Goal: Task Accomplishment & Management: Manage account settings

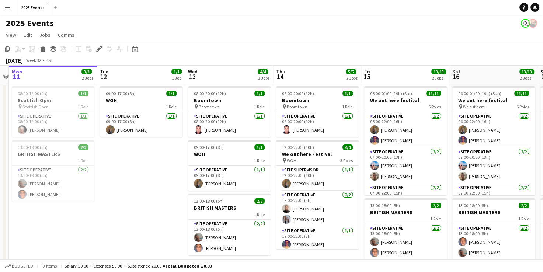
scroll to position [0, 345]
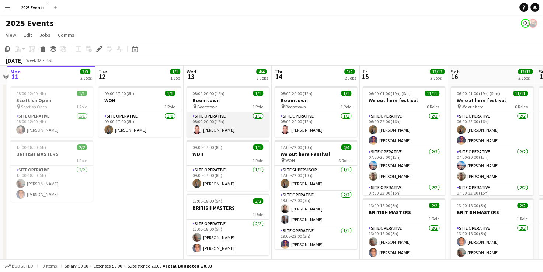
click at [229, 123] on app-card-role "Site Operative [DATE] 08:00-20:00 (12h) [PERSON_NAME]" at bounding box center [228, 124] width 83 height 25
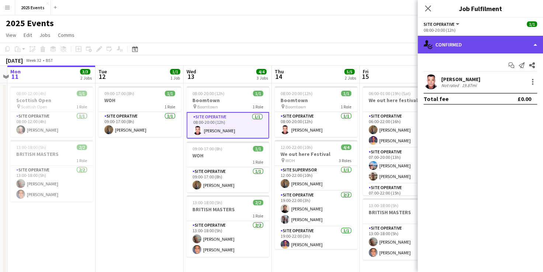
click at [535, 49] on div "single-neutral-actions-check-2 Confirmed" at bounding box center [480, 45] width 125 height 18
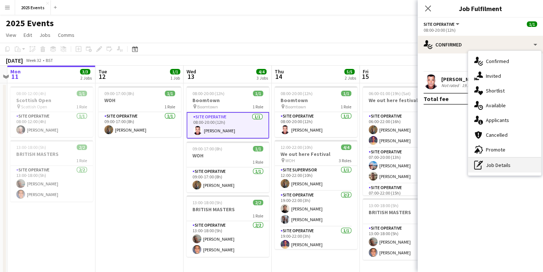
click at [494, 164] on div "pen-write Job Details" at bounding box center [504, 165] width 73 height 15
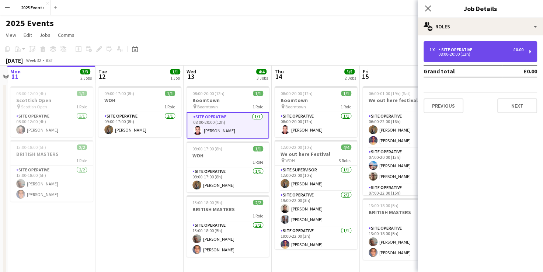
click at [461, 55] on div "08:00-20:00 (12h)" at bounding box center [477, 54] width 94 height 4
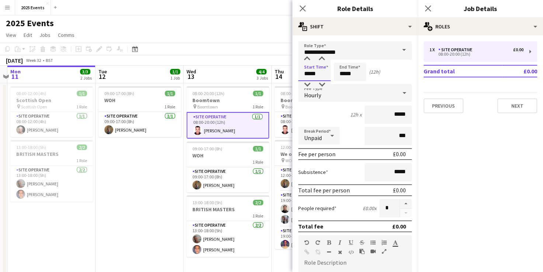
click at [309, 74] on input "*****" at bounding box center [314, 72] width 32 height 18
type input "*****"
click at [345, 73] on input "*****" at bounding box center [350, 72] width 32 height 18
type input "*****"
click at [335, 165] on div "Subsistence *****" at bounding box center [355, 172] width 114 height 18
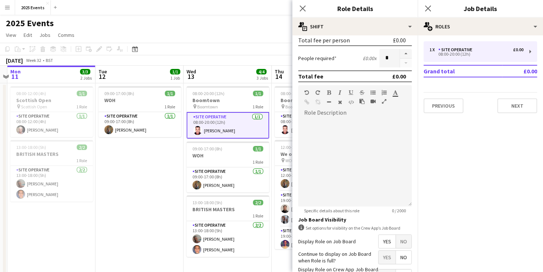
scroll to position [204, 0]
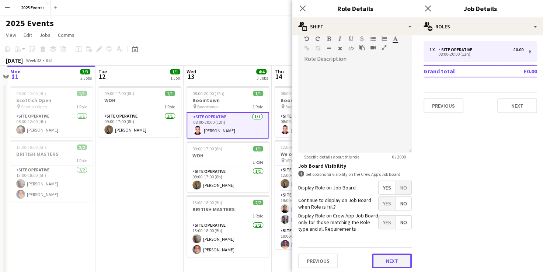
click at [392, 261] on button "Next" at bounding box center [392, 261] width 40 height 15
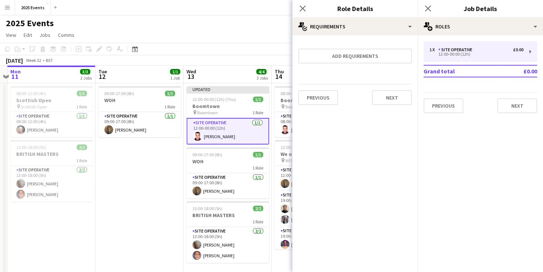
scroll to position [0, 0]
click at [389, 98] on button "Next" at bounding box center [392, 97] width 40 height 15
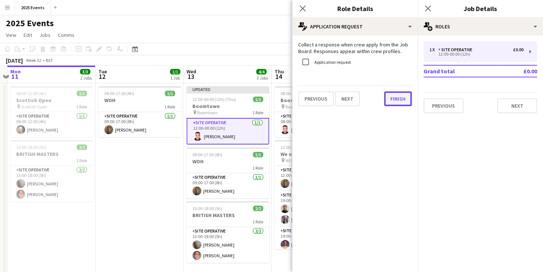
click at [397, 94] on button "Finish" at bounding box center [398, 98] width 28 height 15
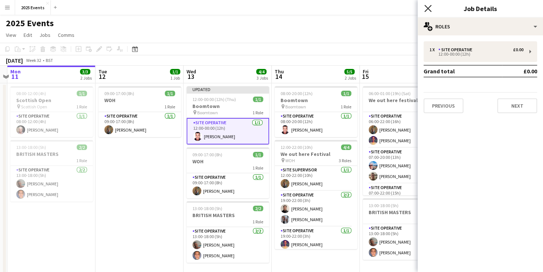
click at [431, 11] on icon at bounding box center [427, 8] width 7 height 7
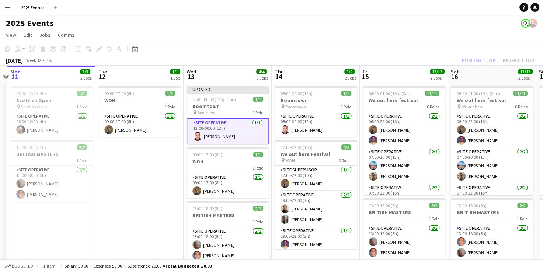
click at [379, 43] on app-toolbar "Copy Paste Paste Ctrl+V Paste with crew Ctrl+Shift+V Paste linked Job [GEOGRAPH…" at bounding box center [271, 49] width 543 height 13
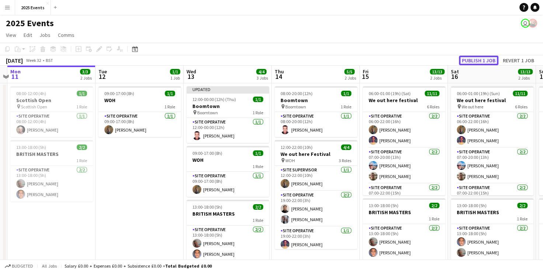
click at [487, 60] on button "Publish 1 job" at bounding box center [478, 61] width 39 height 10
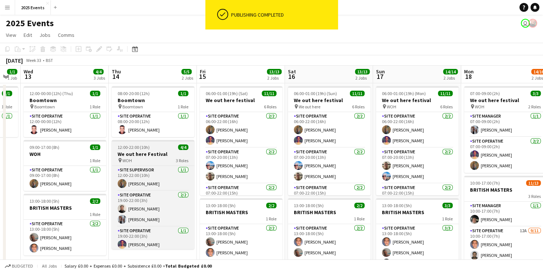
scroll to position [0, 333]
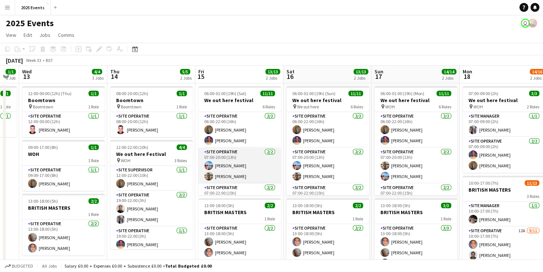
click at [248, 152] on app-card-role "Site Operative [DATE] 07:00-20:00 (13h) [PERSON_NAME] [PERSON_NAME]" at bounding box center [239, 166] width 83 height 36
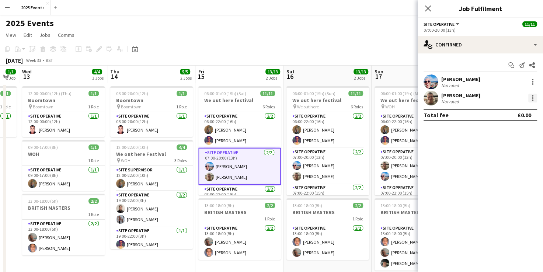
click at [532, 96] on div at bounding box center [533, 98] width 9 height 9
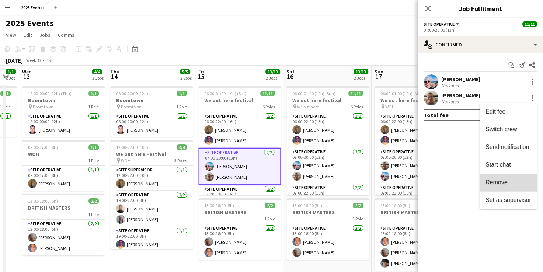
click at [502, 184] on span "Remove" at bounding box center [497, 182] width 22 height 6
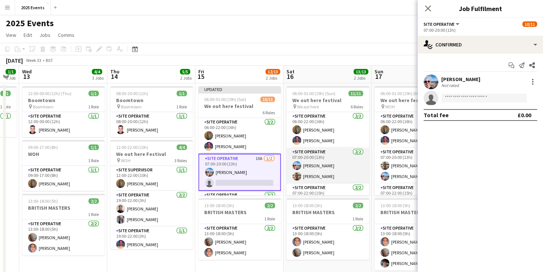
click at [320, 155] on app-card-role "Site Operative [DATE] 07:00-20:00 (13h) [PERSON_NAME] [PERSON_NAME]" at bounding box center [328, 166] width 83 height 36
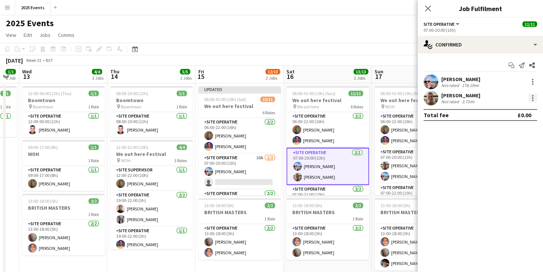
click at [536, 96] on div at bounding box center [533, 98] width 9 height 9
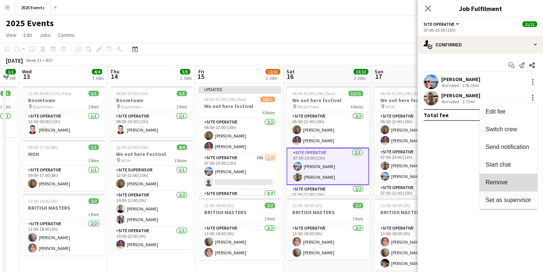
click at [493, 178] on button "Remove" at bounding box center [509, 183] width 58 height 18
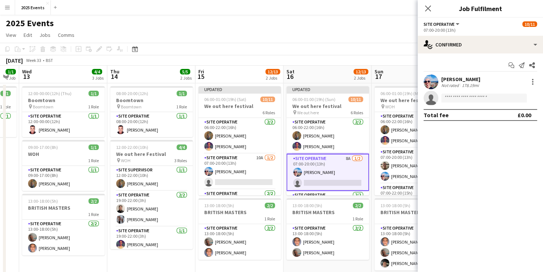
scroll to position [0, 265]
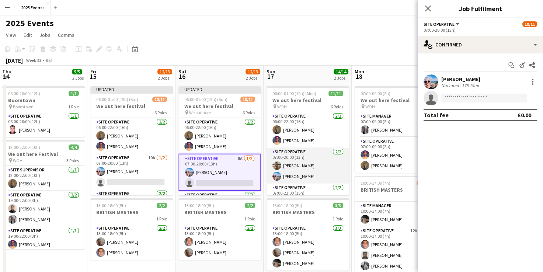
click at [316, 153] on app-card-role "Site Operative [DATE] 07:00-20:00 (13h) [PERSON_NAME] [PERSON_NAME]" at bounding box center [308, 166] width 83 height 36
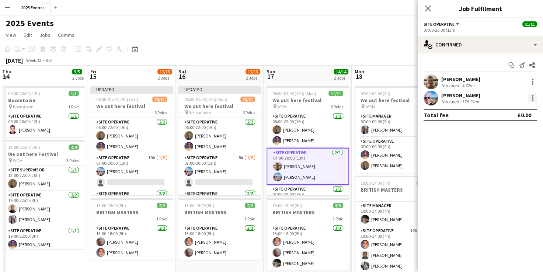
click at [534, 97] on div at bounding box center [533, 98] width 9 height 9
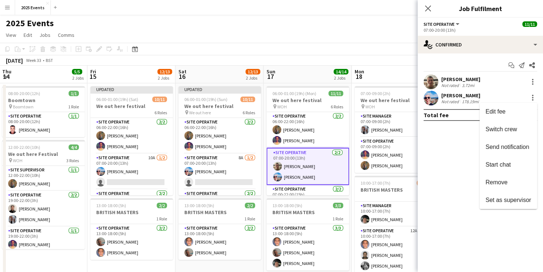
click at [533, 83] on div at bounding box center [271, 136] width 543 height 272
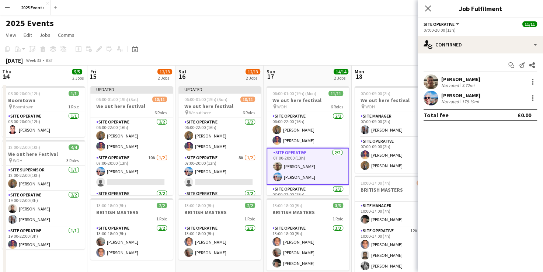
click at [533, 83] on div at bounding box center [532, 83] width 1 height 1
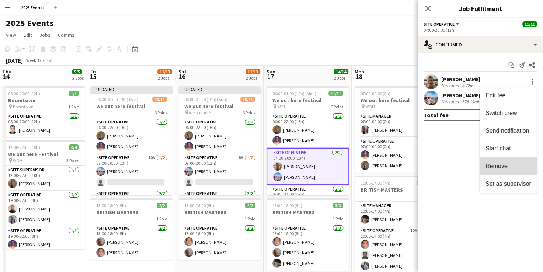
click at [503, 166] on span "Remove" at bounding box center [497, 166] width 22 height 6
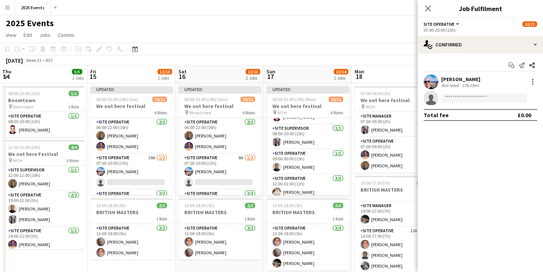
click at [306, 155] on app-card-role "Site Operative [DATE] 09:00-00:00 (15h) [PERSON_NAME]" at bounding box center [308, 161] width 83 height 25
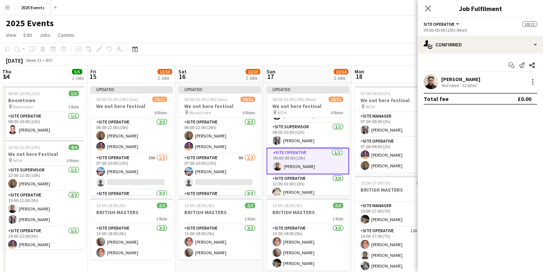
scroll to position [101, 0]
click at [536, 79] on div at bounding box center [533, 81] width 9 height 9
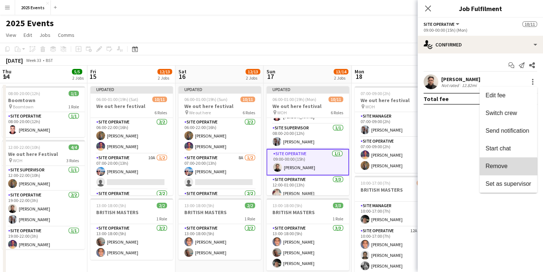
click at [494, 171] on button "Remove" at bounding box center [509, 166] width 58 height 18
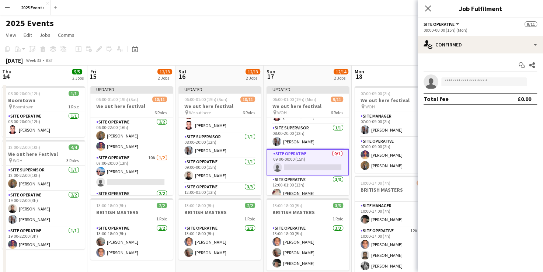
scroll to position [93, 0]
click at [216, 168] on app-card-role "Site Operative [DATE] 09:00-00:00 (15h) [PERSON_NAME]" at bounding box center [220, 169] width 83 height 25
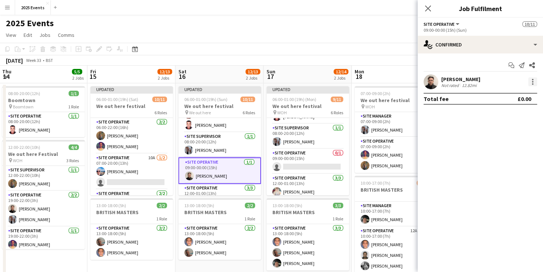
click at [530, 85] on div at bounding box center [533, 81] width 9 height 9
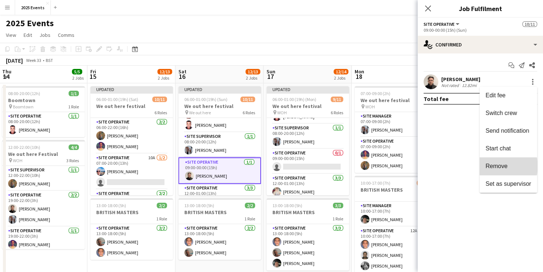
click at [500, 166] on span "Remove" at bounding box center [497, 166] width 22 height 6
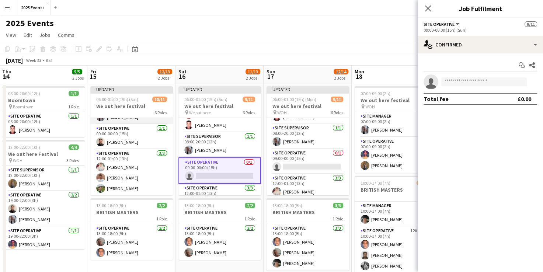
scroll to position [77, 0]
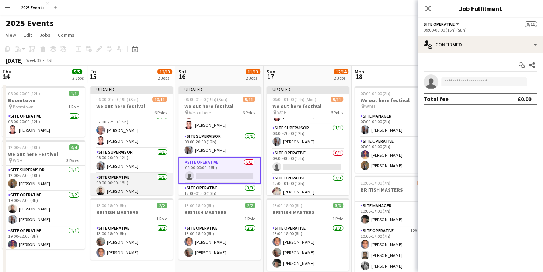
click at [134, 181] on app-card-role "Site Operative [DATE] 09:00-00:00 (15h) [PERSON_NAME]" at bounding box center [131, 185] width 83 height 25
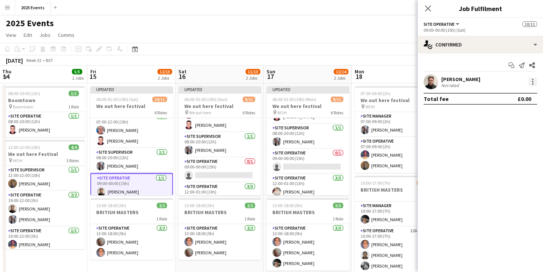
click at [534, 82] on div at bounding box center [533, 81] width 9 height 9
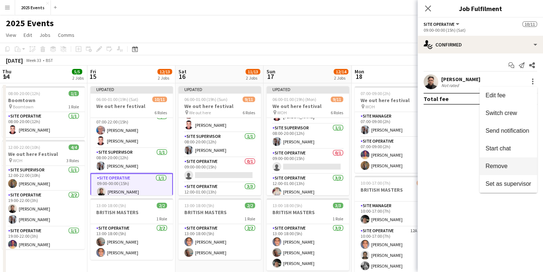
click at [506, 159] on button "Remove" at bounding box center [509, 166] width 58 height 18
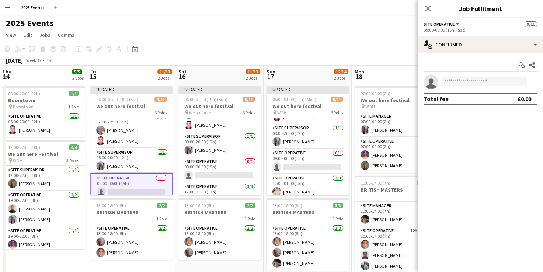
click at [364, 25] on div "2025 Events user" at bounding box center [271, 22] width 543 height 14
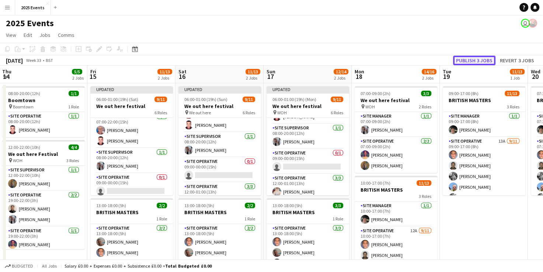
click at [489, 58] on button "Publish 3 jobs" at bounding box center [474, 61] width 42 height 10
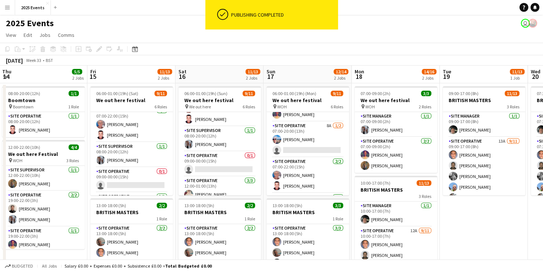
scroll to position [25, 0]
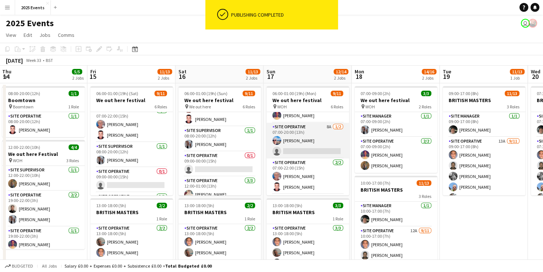
click at [297, 152] on app-card-role "Site Operative 8A [DATE] 07:00-20:00 (13h) [PERSON_NAME] single-neutral-actions" at bounding box center [308, 141] width 83 height 36
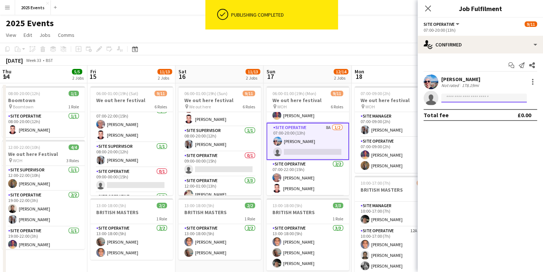
click at [488, 100] on input at bounding box center [484, 98] width 86 height 9
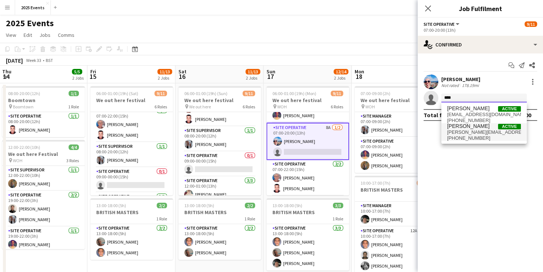
type input "****"
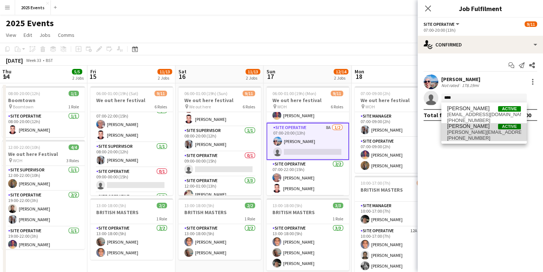
click at [465, 128] on span "[PERSON_NAME]" at bounding box center [468, 126] width 42 height 6
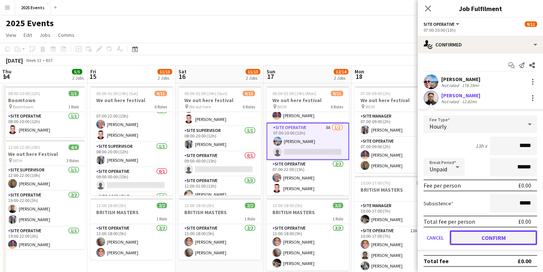
click at [479, 241] on button "Confirm" at bounding box center [493, 238] width 87 height 15
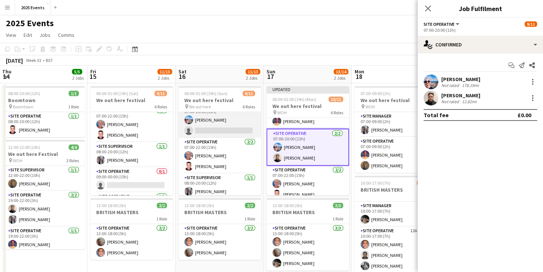
click at [202, 117] on app-card-role "Site Operative 8A [DATE] 07:00-20:00 (13h) [PERSON_NAME] single-neutral-actions" at bounding box center [220, 120] width 83 height 36
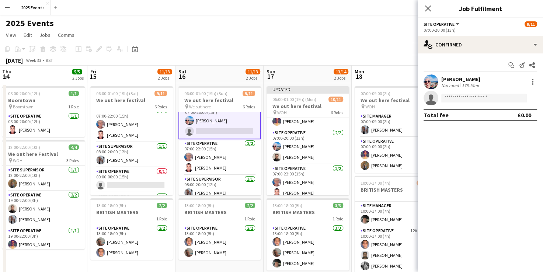
scroll to position [46, 0]
click at [453, 98] on input at bounding box center [484, 98] width 86 height 9
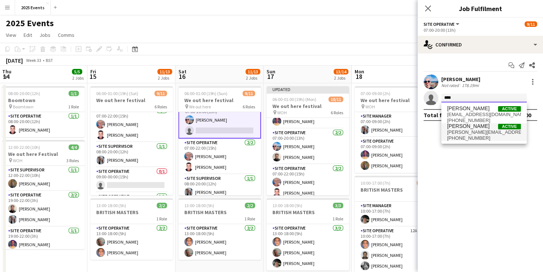
type input "****"
click at [457, 128] on span "[PERSON_NAME]" at bounding box center [468, 126] width 42 height 6
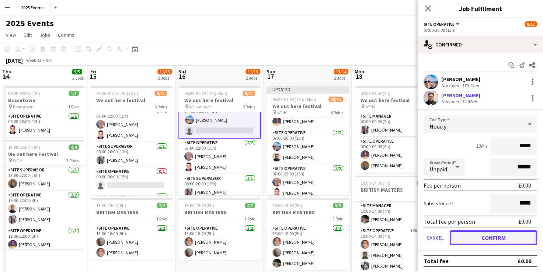
click at [474, 232] on button "Confirm" at bounding box center [493, 238] width 87 height 15
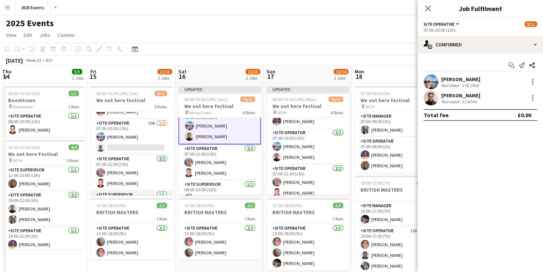
scroll to position [15, 0]
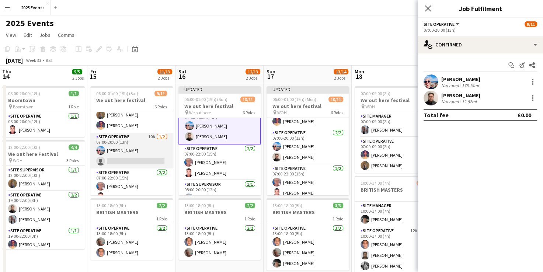
click at [122, 159] on app-card-role "Site Operative 10A [DATE] 07:00-20:00 (13h) [PERSON_NAME] single-neutral-actions" at bounding box center [131, 151] width 83 height 36
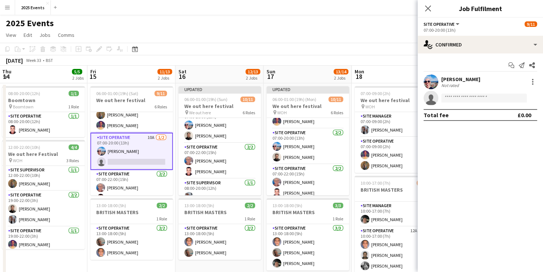
scroll to position [46, 0]
click at [461, 98] on input at bounding box center [484, 98] width 86 height 9
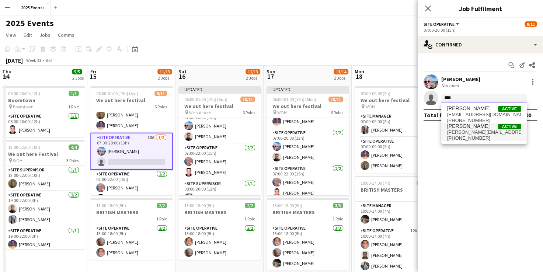
type input "****"
click at [461, 134] on span "[PERSON_NAME][EMAIL_ADDRESS][DOMAIN_NAME]" at bounding box center [484, 132] width 74 height 6
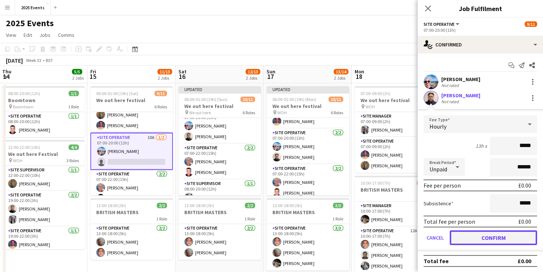
click at [476, 240] on button "Confirm" at bounding box center [493, 238] width 87 height 15
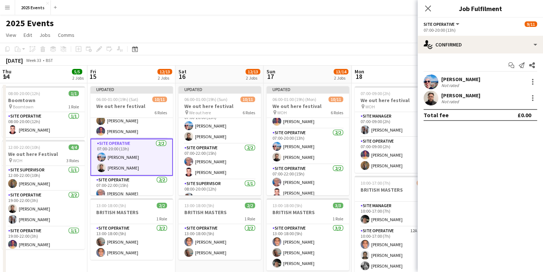
click at [363, 56] on div "[DATE] Week 33 • BST Publish 1 job Revert 1 job" at bounding box center [271, 60] width 543 height 10
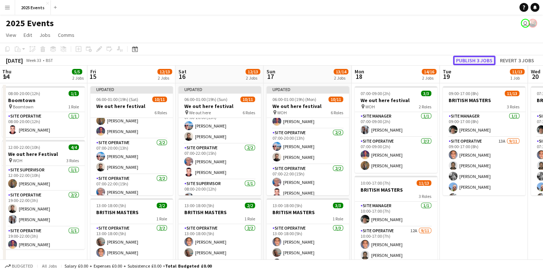
click at [477, 57] on button "Publish 3 jobs" at bounding box center [474, 61] width 42 height 10
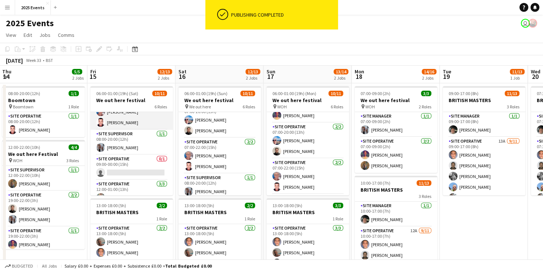
scroll to position [97, 0]
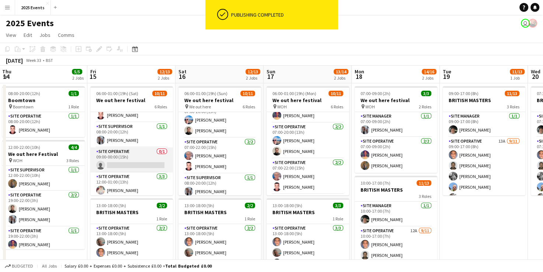
click at [130, 163] on app-card-role "Site Operative 0/1 09:00-00:00 (15h) single-neutral-actions" at bounding box center [131, 160] width 83 height 25
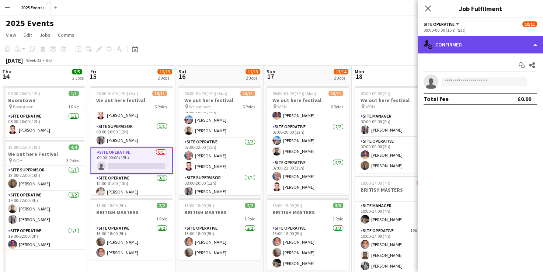
click at [536, 48] on div "single-neutral-actions-check-2 Confirmed" at bounding box center [480, 45] width 125 height 18
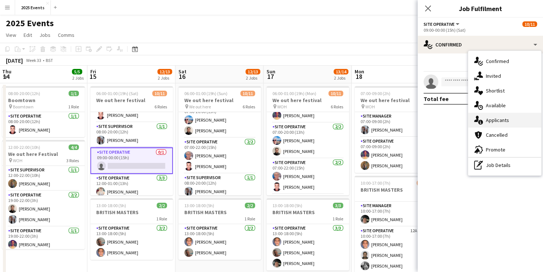
click at [498, 122] on div "single-neutral-actions-information Applicants" at bounding box center [504, 120] width 73 height 15
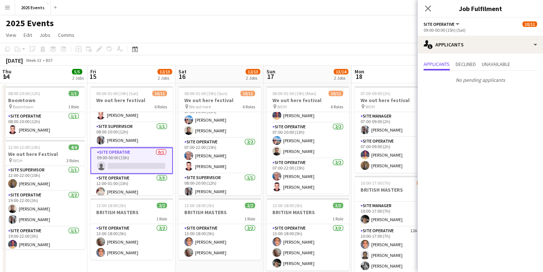
click at [351, 44] on app-toolbar "Copy Paste Paste Ctrl+V Paste with crew Ctrl+Shift+V Paste linked Job [GEOGRAPH…" at bounding box center [271, 49] width 543 height 13
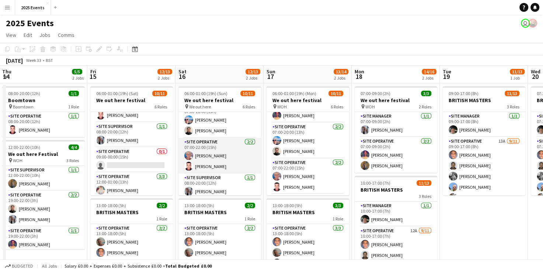
click at [214, 154] on app-card-role "Site Operative [DATE] 07:00-22:00 (15h) [PERSON_NAME] [PERSON_NAME]" at bounding box center [220, 156] width 83 height 36
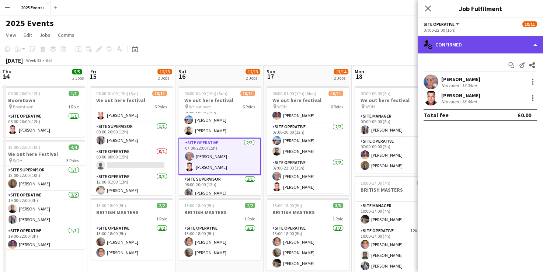
click at [536, 49] on div "single-neutral-actions-check-2 Confirmed" at bounding box center [480, 45] width 125 height 18
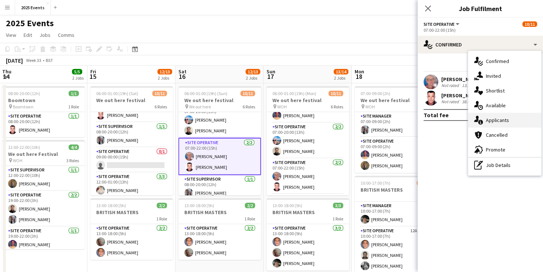
click at [512, 118] on div "single-neutral-actions-information Applicants" at bounding box center [504, 120] width 73 height 15
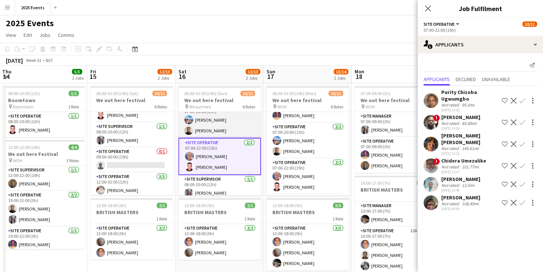
click at [220, 117] on app-card-role "Site Operative [DATE] 07:00-20:00 (13h) [PERSON_NAME] [PERSON_NAME]" at bounding box center [220, 120] width 83 height 36
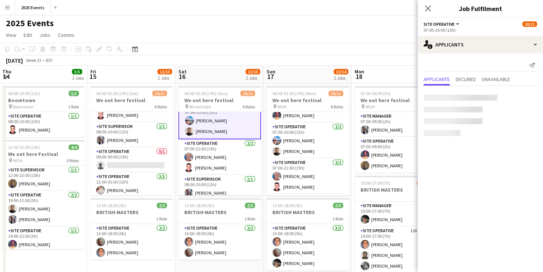
scroll to position [46, 0]
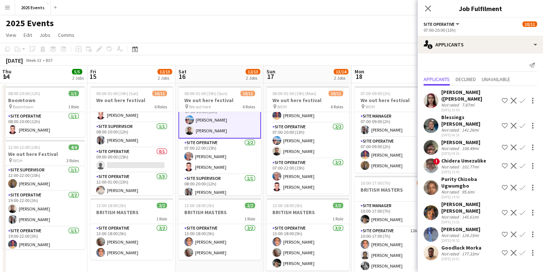
click at [429, 97] on app-user-avatar at bounding box center [431, 100] width 15 height 15
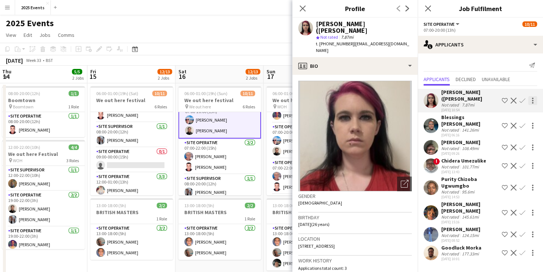
click at [535, 98] on div at bounding box center [533, 100] width 9 height 9
click at [524, 115] on button "Send notification" at bounding box center [509, 111] width 55 height 18
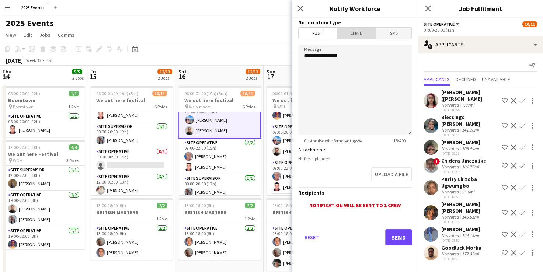
click at [361, 37] on span "Email" at bounding box center [356, 33] width 39 height 11
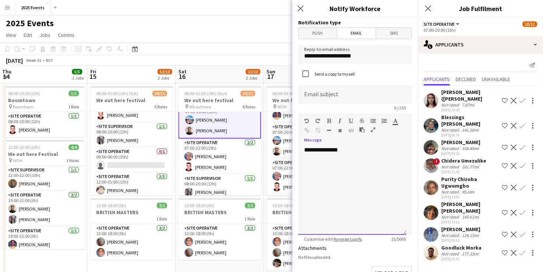
click at [360, 147] on div "**********" at bounding box center [352, 190] width 108 height 89
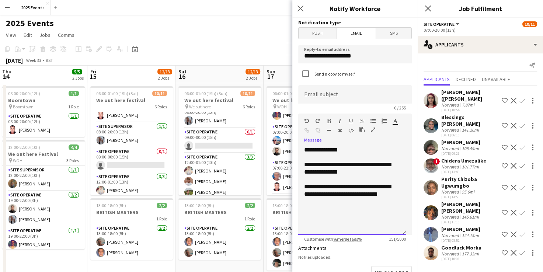
scroll to position [118, 0]
click at [347, 188] on div "**********" at bounding box center [352, 198] width 96 height 30
click at [343, 187] on div "**********" at bounding box center [352, 198] width 96 height 30
click at [342, 188] on div "**********" at bounding box center [352, 198] width 96 height 30
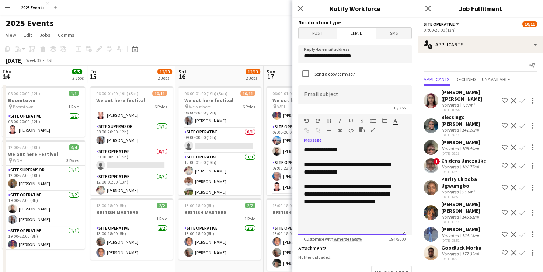
click at [343, 188] on div "**********" at bounding box center [352, 198] width 96 height 30
click at [353, 187] on div "**********" at bounding box center [352, 198] width 96 height 30
click at [341, 209] on div "**********" at bounding box center [352, 198] width 96 height 30
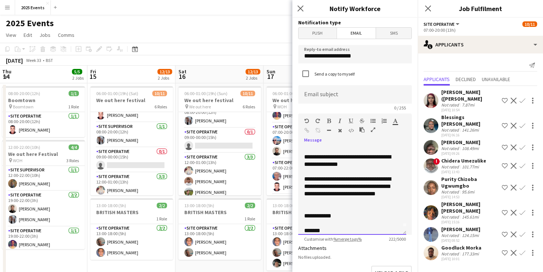
scroll to position [15, 0]
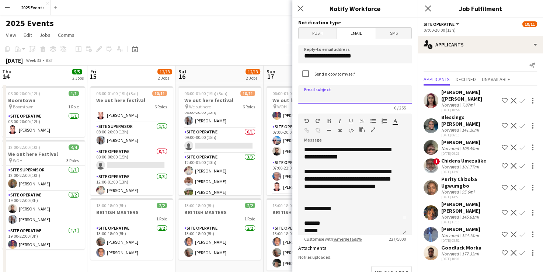
click at [370, 96] on input at bounding box center [355, 94] width 114 height 18
type input "**********"
drag, startPoint x: 364, startPoint y: 58, endPoint x: 266, endPoint y: 64, distance: 99.0
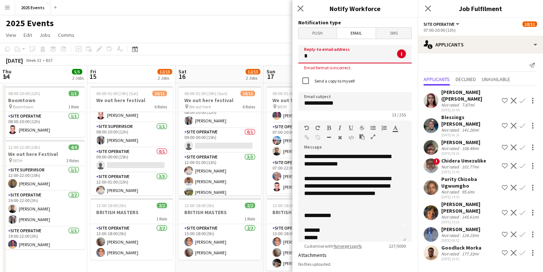
type input "**********"
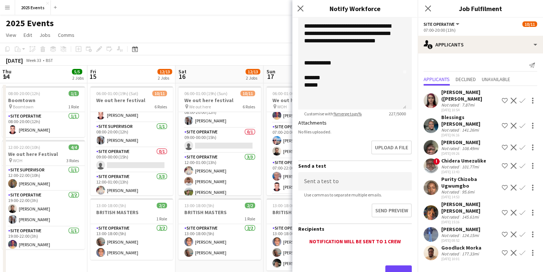
scroll to position [128, 0]
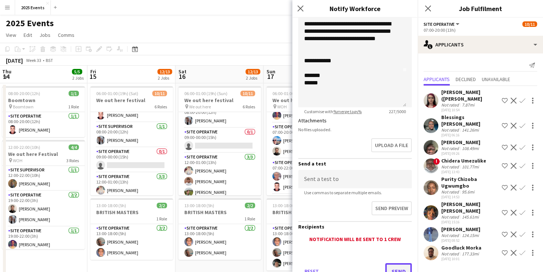
click at [397, 271] on button "Send" at bounding box center [398, 271] width 27 height 16
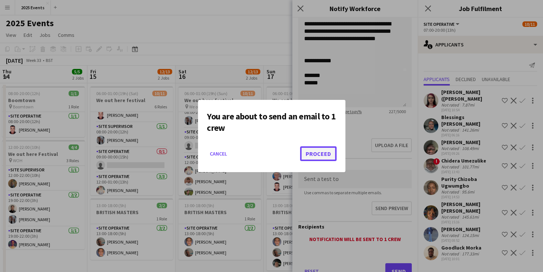
click at [327, 156] on button "Proceed" at bounding box center [318, 153] width 37 height 15
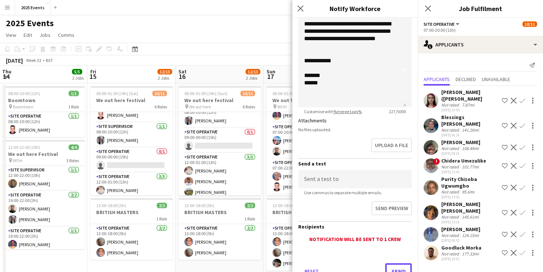
scroll to position [134, 0]
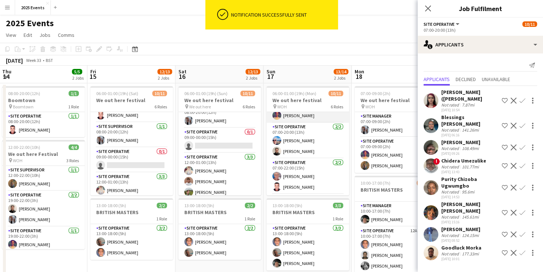
click at [299, 117] on app-card-role "Site Operative [DATE] 06:00-22:00 (16h) [PERSON_NAME]" at bounding box center [308, 105] width 83 height 36
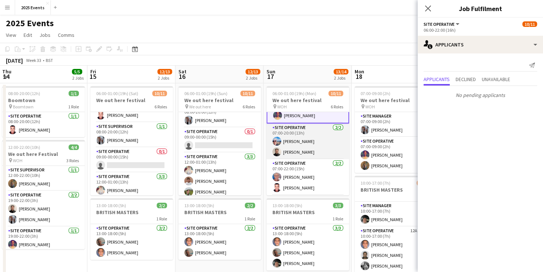
scroll to position [0, 0]
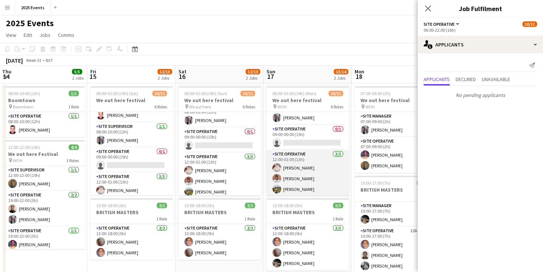
click at [295, 153] on app-card-role "Site Operative [DATE] 12:00-01:00 (13h) [PERSON_NAME] [PERSON_NAME] [PERSON_NAM…" at bounding box center [308, 173] width 83 height 46
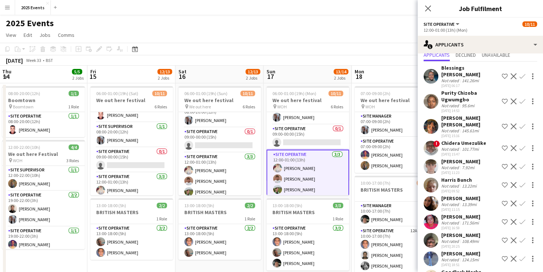
scroll to position [28, 0]
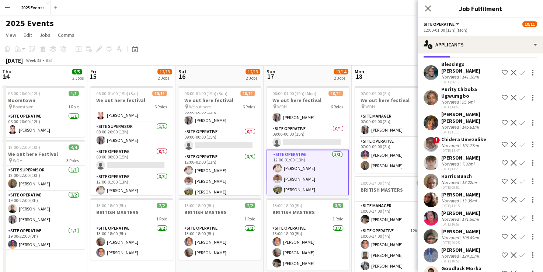
click at [432, 198] on app-user-avatar at bounding box center [431, 200] width 15 height 15
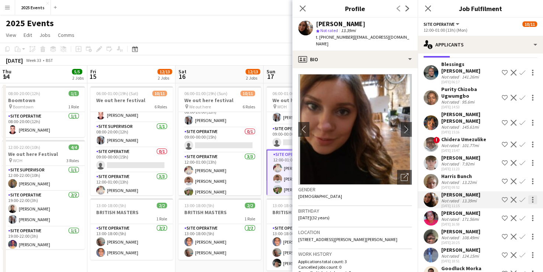
click at [529, 198] on div at bounding box center [533, 199] width 9 height 9
click at [504, 208] on button "Send notification" at bounding box center [503, 213] width 55 height 18
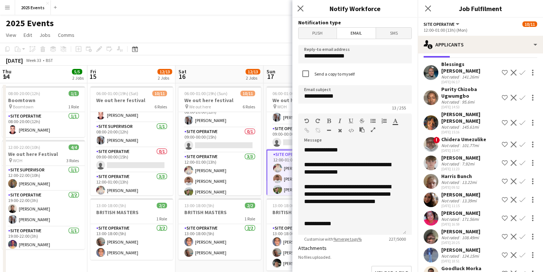
scroll to position [127, 0]
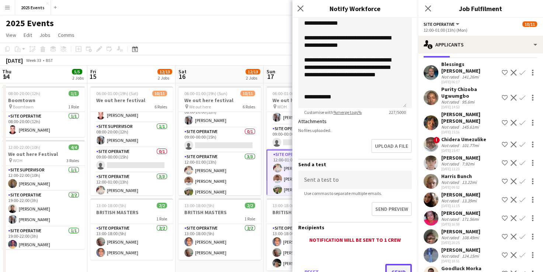
click at [392, 268] on button "Send" at bounding box center [398, 272] width 27 height 16
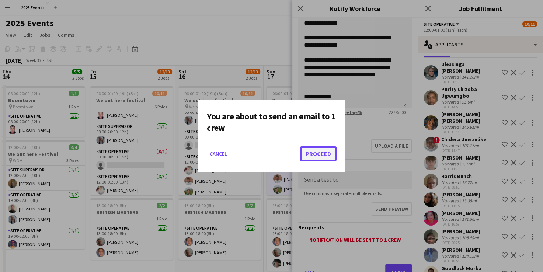
click at [329, 153] on button "Proceed" at bounding box center [318, 153] width 37 height 15
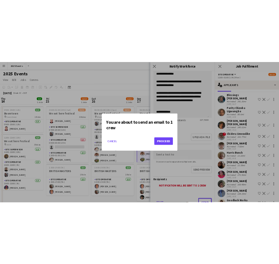
scroll to position [134, 0]
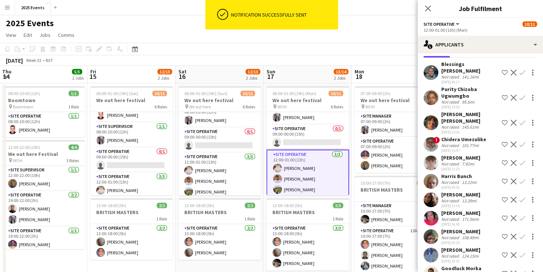
click at [432, 179] on app-user-avatar at bounding box center [431, 181] width 15 height 15
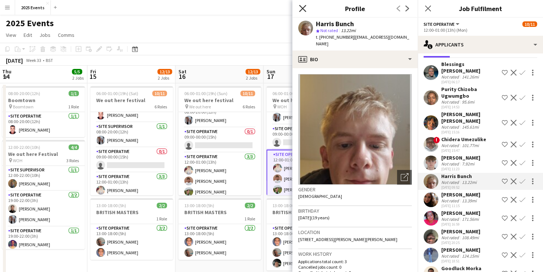
click at [299, 8] on icon "Close pop-in" at bounding box center [302, 8] width 7 height 7
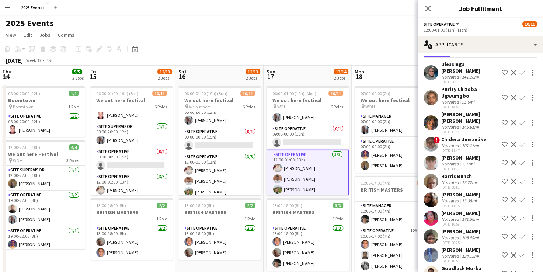
click at [318, 45] on app-toolbar "Copy Paste Paste Ctrl+V Paste with crew Ctrl+Shift+V Paste linked Job [GEOGRAPH…" at bounding box center [271, 49] width 543 height 13
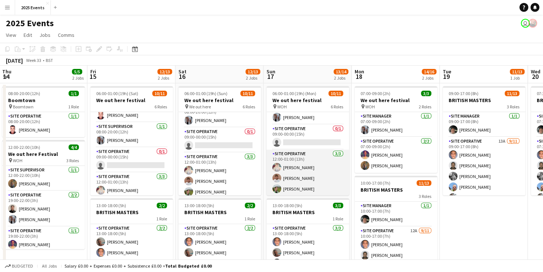
click at [293, 174] on app-card-role "Site Operative [DATE] 12:00-01:00 (13h) [PERSON_NAME] [PERSON_NAME] [PERSON_NAM…" at bounding box center [308, 173] width 83 height 46
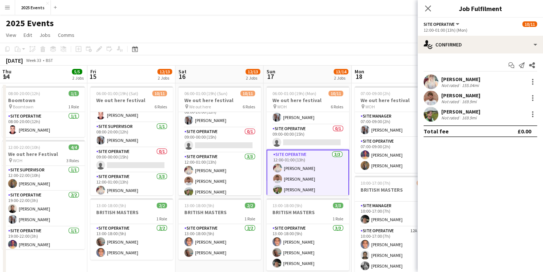
click at [431, 94] on app-user-avatar at bounding box center [431, 98] width 15 height 15
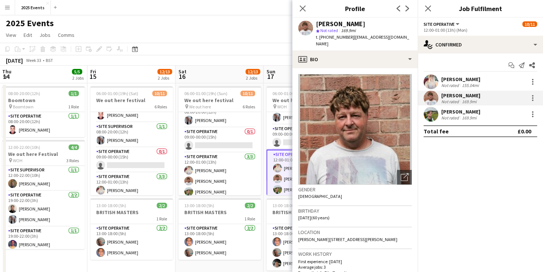
click at [430, 111] on app-user-avatar at bounding box center [431, 114] width 15 height 15
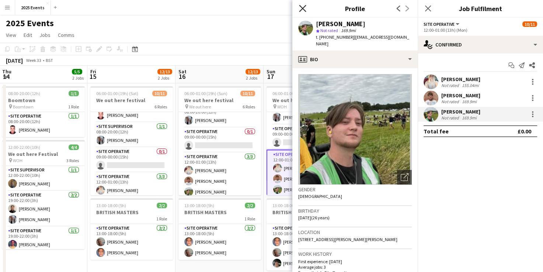
click at [302, 6] on icon "Close pop-in" at bounding box center [302, 8] width 7 height 7
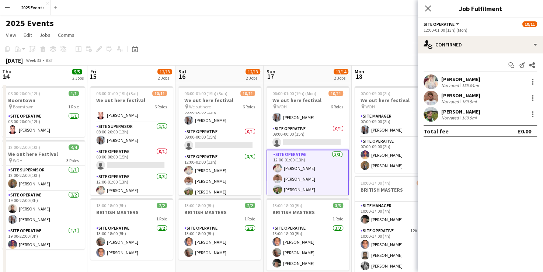
click at [298, 31] on app-page-menu "View Day view expanded Day view collapsed Month view Date picker Jump to [DATE]…" at bounding box center [271, 36] width 543 height 14
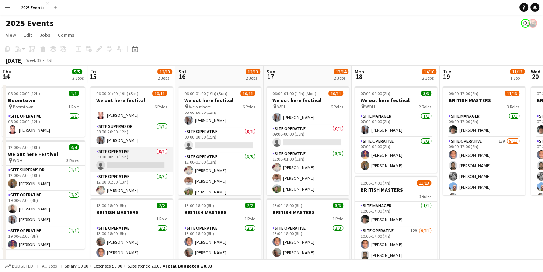
click at [139, 153] on app-card-role "Site Operative 0/1 09:00-00:00 (15h) single-neutral-actions" at bounding box center [131, 160] width 83 height 25
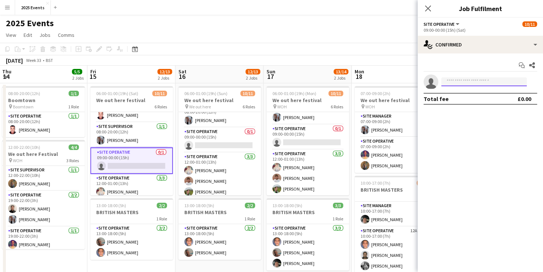
click at [485, 78] on input at bounding box center [484, 81] width 86 height 9
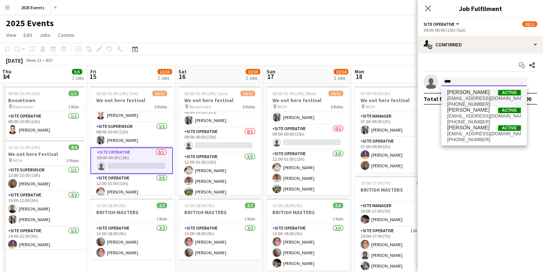
type input "****"
click at [478, 94] on span "[PERSON_NAME]" at bounding box center [468, 92] width 42 height 6
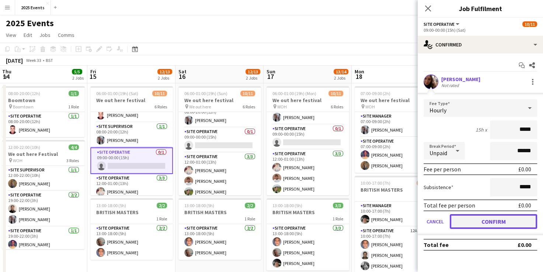
click at [484, 216] on button "Confirm" at bounding box center [493, 221] width 87 height 15
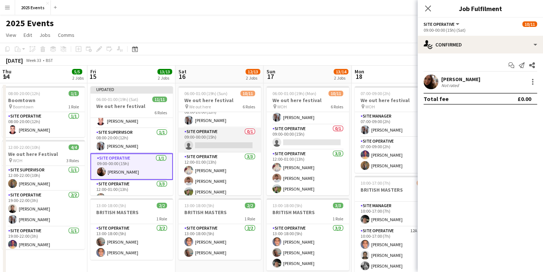
click at [220, 143] on app-card-role "Site Operative 0/1 09:00-00:00 (15h) single-neutral-actions" at bounding box center [220, 140] width 83 height 25
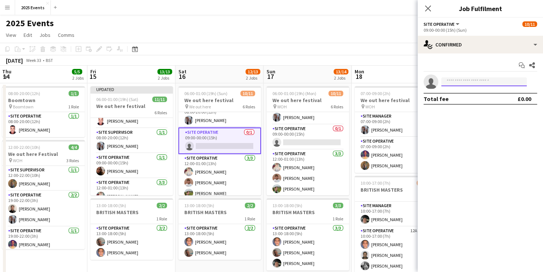
click at [454, 83] on input at bounding box center [484, 81] width 86 height 9
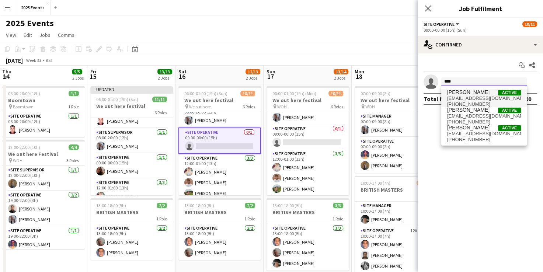
type input "****"
click at [462, 90] on span "[PERSON_NAME]" at bounding box center [468, 92] width 42 height 6
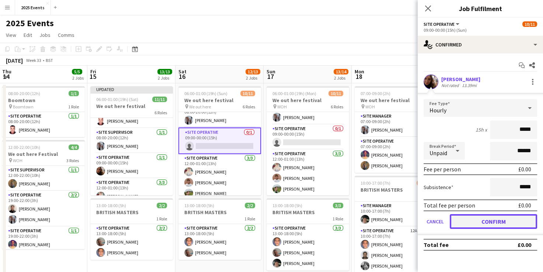
click at [483, 218] on button "Confirm" at bounding box center [493, 221] width 87 height 15
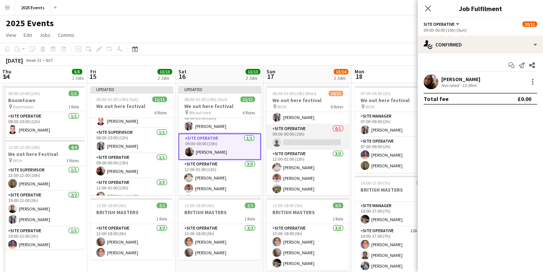
click at [325, 140] on app-card-role "Site Operative 0/1 09:00-00:00 (15h) single-neutral-actions" at bounding box center [308, 137] width 83 height 25
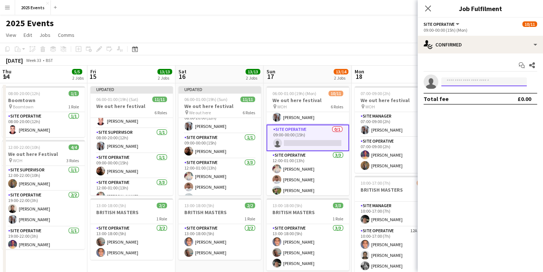
click at [468, 83] on input at bounding box center [484, 81] width 86 height 9
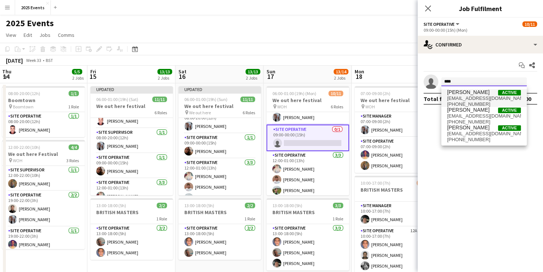
type input "****"
click at [468, 97] on span "[EMAIL_ADDRESS][DOMAIN_NAME]" at bounding box center [484, 99] width 74 height 6
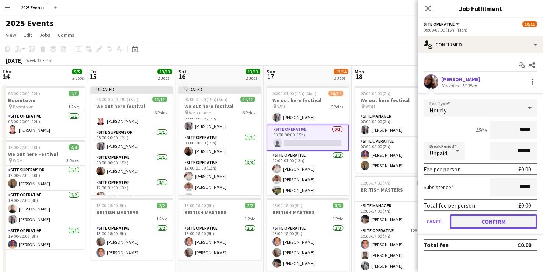
click at [468, 223] on button "Confirm" at bounding box center [493, 221] width 87 height 15
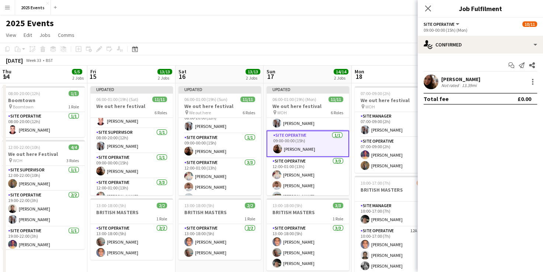
click at [369, 60] on div "[DATE] Week 33 • BST Publish 1 job Revert 1 job" at bounding box center [271, 60] width 543 height 10
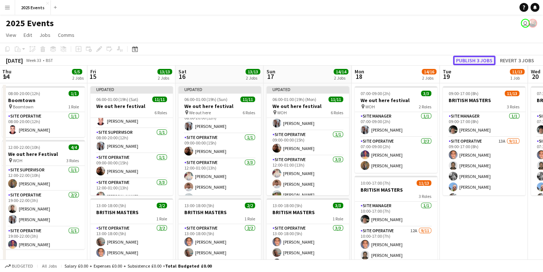
click at [477, 59] on button "Publish 3 jobs" at bounding box center [474, 61] width 42 height 10
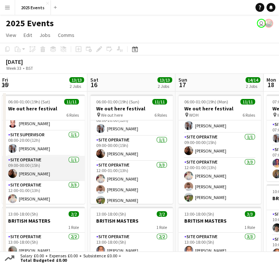
click at [50, 157] on app-card-role "Site Operative [DATE] 09:00-00:00 (15h) [PERSON_NAME]" at bounding box center [43, 168] width 83 height 25
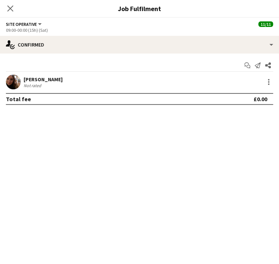
click at [21, 82] on app-user-avatar at bounding box center [13, 81] width 15 height 15
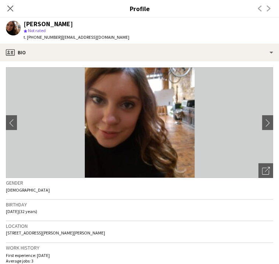
drag, startPoint x: 109, startPoint y: 26, endPoint x: 53, endPoint y: 22, distance: 56.2
click at [53, 22] on div "[PERSON_NAME]" at bounding box center [77, 24] width 106 height 7
copy div "[PERSON_NAME]"
drag, startPoint x: 149, startPoint y: 37, endPoint x: 87, endPoint y: 38, distance: 61.6
click at [87, 38] on app-profile-header "[PERSON_NAME] star Not rated t. [PHONE_NUMBER] | [EMAIL_ADDRESS][DOMAIN_NAME]" at bounding box center [139, 31] width 279 height 26
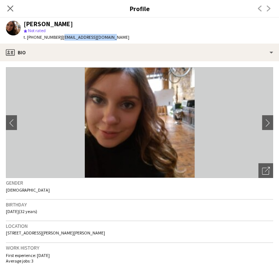
copy span "[EMAIL_ADDRESS][DOMAIN_NAME]"
drag, startPoint x: 85, startPoint y: 37, endPoint x: 63, endPoint y: 37, distance: 22.1
click at [63, 37] on div "t. [PHONE_NUMBER] | [EMAIL_ADDRESS][DOMAIN_NAME]" at bounding box center [77, 37] width 106 height 7
copy span "7564333915"
click at [14, 8] on icon at bounding box center [10, 8] width 7 height 7
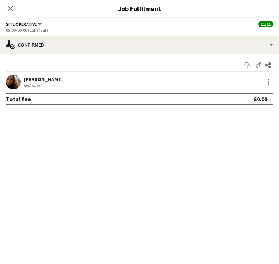
click at [46, 182] on app-card-role "Site Operative [DATE] 12:00-01:00 (13h) [PERSON_NAME] [PERSON_NAME] [PERSON_NAM…" at bounding box center [43, 205] width 83 height 46
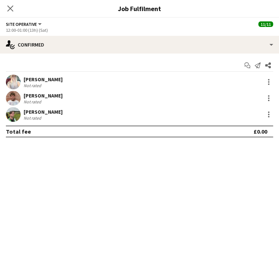
click at [21, 98] on app-user-avatar at bounding box center [13, 98] width 15 height 15
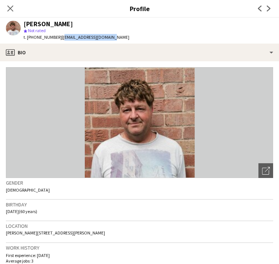
drag, startPoint x: 141, startPoint y: 39, endPoint x: 87, endPoint y: 38, distance: 53.8
click at [87, 38] on app-profile-header "[PERSON_NAME] star Not rated t. [PHONE_NUMBER] | [EMAIL_ADDRESS][DOMAIN_NAME]" at bounding box center [139, 31] width 279 height 26
copy span "[EMAIL_ADDRESS][DOMAIN_NAME]"
drag, startPoint x: 96, startPoint y: 26, endPoint x: 53, endPoint y: 22, distance: 43.0
click at [53, 22] on div "[PERSON_NAME]" at bounding box center [77, 24] width 106 height 7
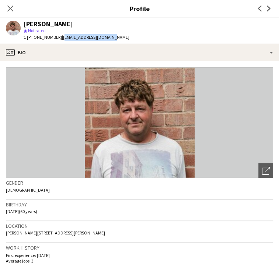
copy div "[PERSON_NAME]"
drag, startPoint x: 84, startPoint y: 37, endPoint x: 62, endPoint y: 38, distance: 21.8
click at [62, 38] on span "t. [PHONE_NUMBER]" at bounding box center [43, 37] width 38 height 6
copy span "7551469508"
click at [21, 113] on app-user-avatar at bounding box center [13, 114] width 15 height 15
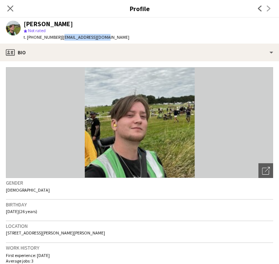
drag, startPoint x: 136, startPoint y: 37, endPoint x: 87, endPoint y: 40, distance: 48.8
click at [87, 40] on app-profile-header "[PERSON_NAME] star Not rated t. [PHONE_NUMBER] | [EMAIL_ADDRESS][DOMAIN_NAME]" at bounding box center [139, 31] width 279 height 26
copy span "[EMAIL_ADDRESS][DOMAIN_NAME]"
drag, startPoint x: 83, startPoint y: 37, endPoint x: 63, endPoint y: 38, distance: 20.3
click at [62, 38] on span "t. [PHONE_NUMBER]" at bounding box center [43, 37] width 38 height 6
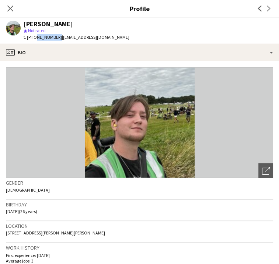
copy span "7923674831"
drag, startPoint x: 103, startPoint y: 24, endPoint x: 53, endPoint y: 25, distance: 50.2
click at [53, 25] on div "[PERSON_NAME]" at bounding box center [77, 24] width 106 height 7
copy div "[PERSON_NAME]"
click at [14, 10] on icon at bounding box center [10, 8] width 7 height 7
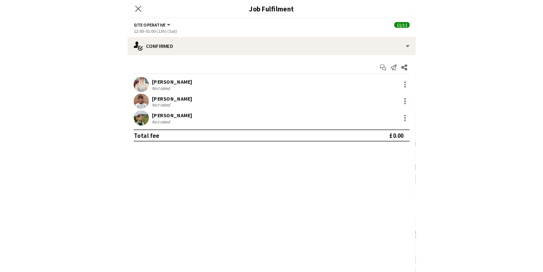
scroll to position [59, 0]
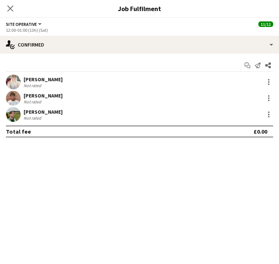
click at [44, 132] on app-card-role "Site Operative [DATE] 07:00-22:00 (15h) [PERSON_NAME] [PERSON_NAME]" at bounding box center [43, 150] width 83 height 36
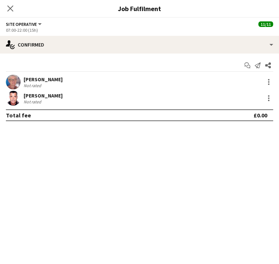
click at [21, 80] on app-user-avatar at bounding box center [13, 81] width 15 height 15
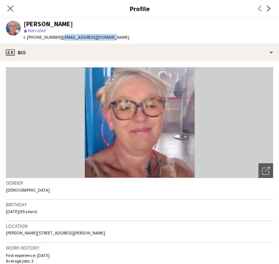
drag, startPoint x: 139, startPoint y: 37, endPoint x: 88, endPoint y: 41, distance: 51.0
click at [88, 41] on app-profile-header "[PERSON_NAME] star Not rated t. [PHONE_NUMBER] | [EMAIL_ADDRESS][DOMAIN_NAME]" at bounding box center [139, 31] width 279 height 26
copy span "[EMAIL_ADDRESS][DOMAIN_NAME]"
drag, startPoint x: 84, startPoint y: 36, endPoint x: 62, endPoint y: 34, distance: 22.2
click at [62, 34] on span "t. [PHONE_NUMBER]" at bounding box center [43, 37] width 38 height 6
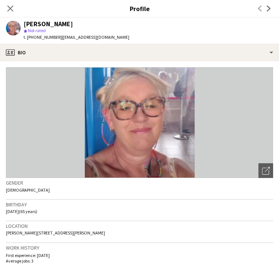
click at [94, 23] on div "[PERSON_NAME]" at bounding box center [77, 24] width 106 height 7
drag, startPoint x: 85, startPoint y: 23, endPoint x: 53, endPoint y: 25, distance: 32.1
click at [53, 25] on div "[PERSON_NAME]" at bounding box center [77, 24] width 106 height 7
click at [14, 8] on icon at bounding box center [10, 8] width 7 height 7
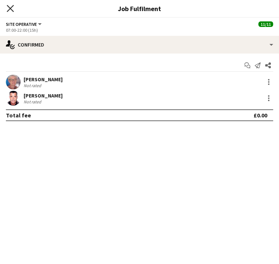
click at [14, 8] on icon "Close pop-in" at bounding box center [10, 8] width 7 height 7
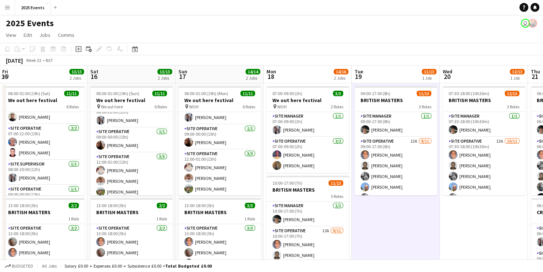
click at [447, 30] on app-page-menu "View Day view expanded Day view collapsed Month view Date picker Jump to [DATE]…" at bounding box center [271, 36] width 543 height 14
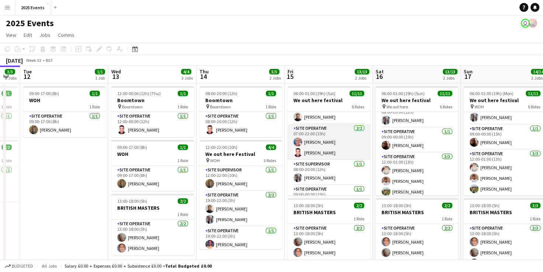
scroll to position [0, 0]
